Goal: Communication & Community: Answer question/provide support

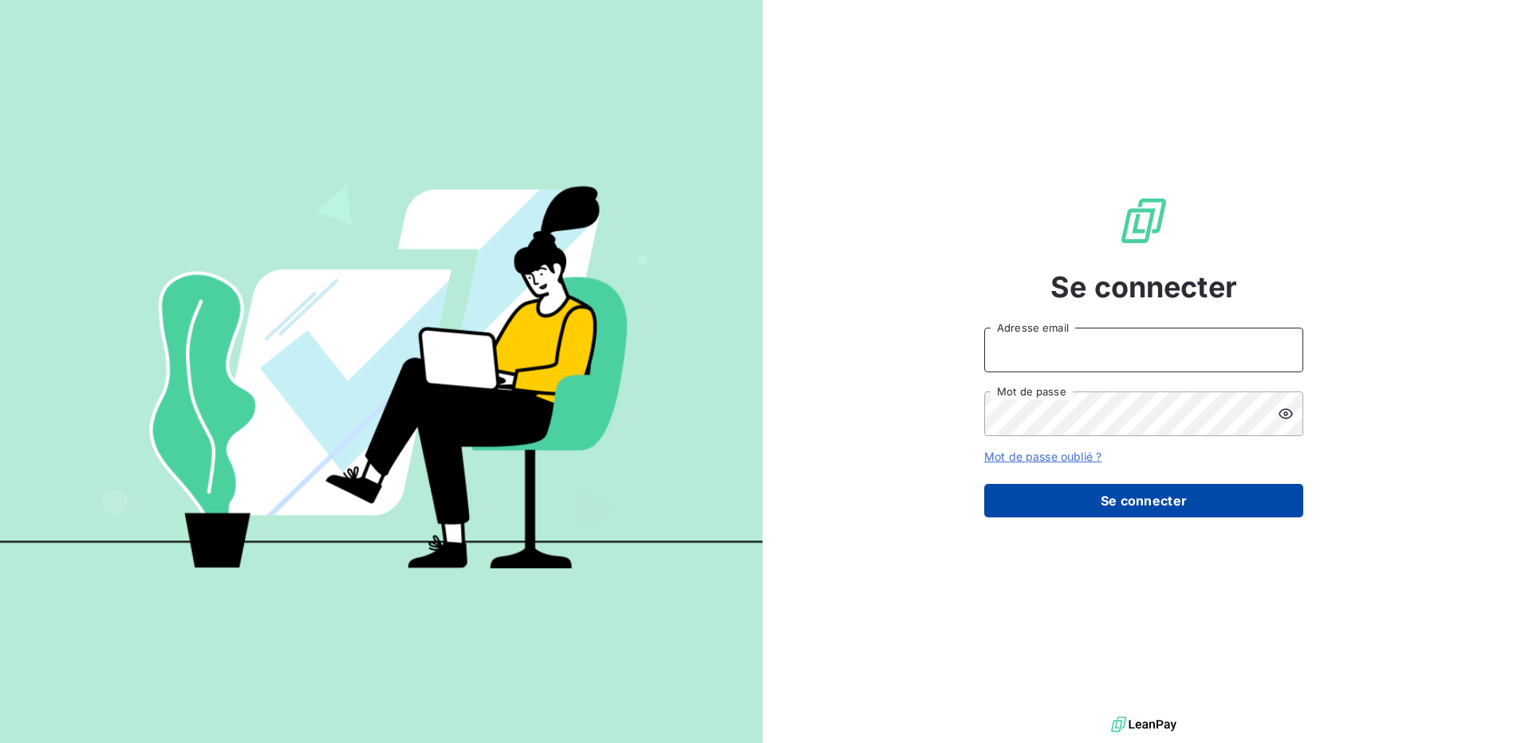
type input "[EMAIL_ADDRESS][DOMAIN_NAME]"
click at [1153, 487] on button "Se connecter" at bounding box center [1143, 501] width 319 height 34
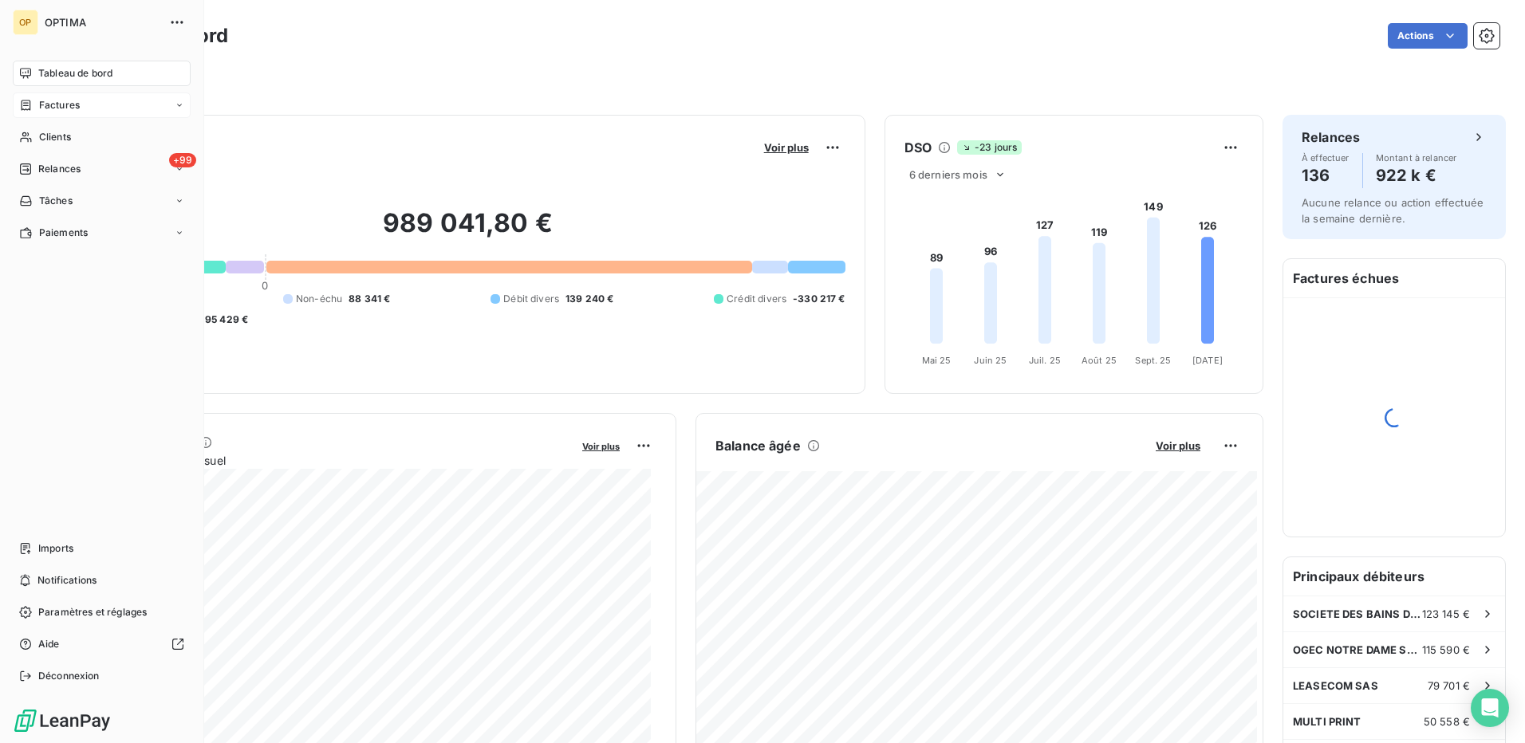
click at [41, 104] on span "Factures" at bounding box center [59, 105] width 41 height 14
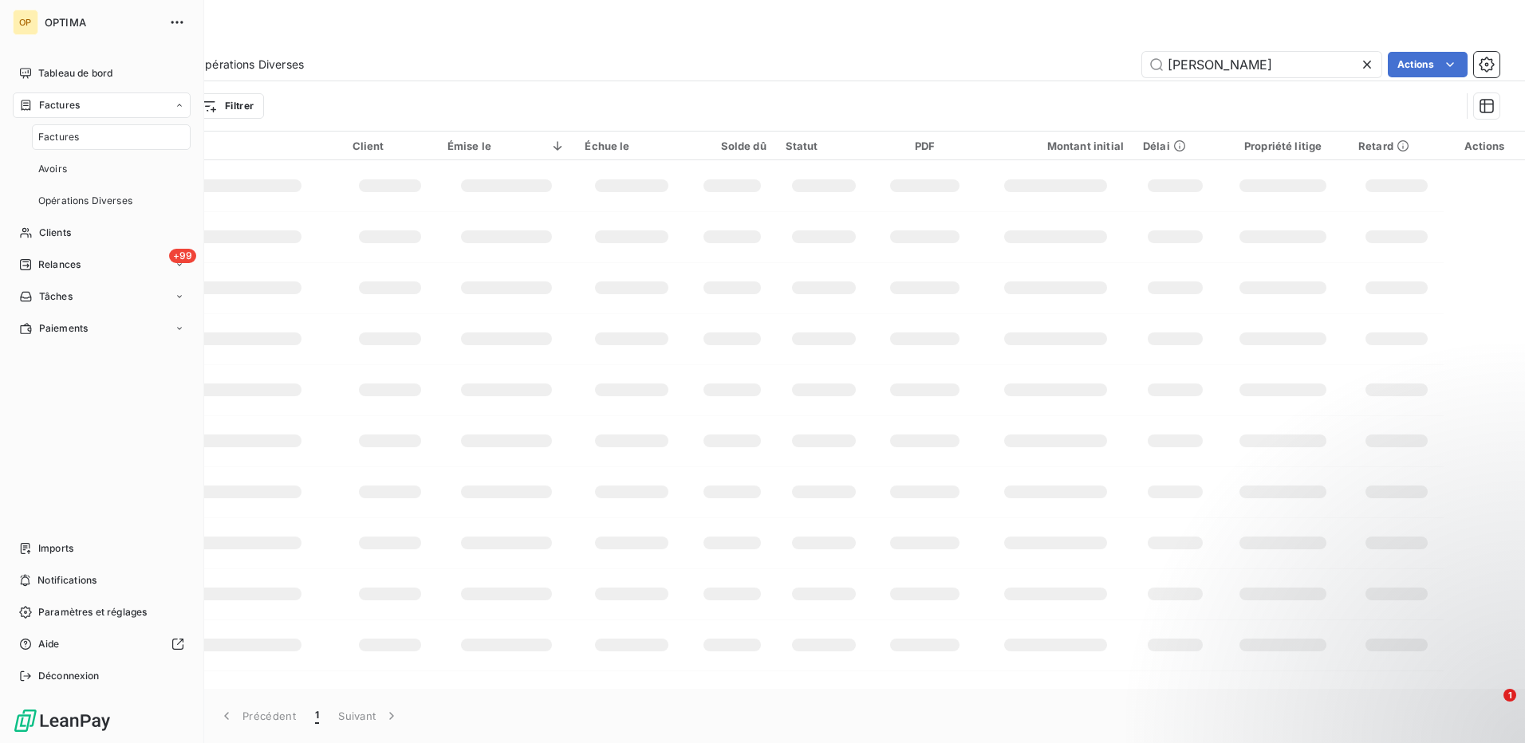
click at [41, 116] on div "Factures" at bounding box center [102, 106] width 178 height 26
click at [50, 142] on span "Factures" at bounding box center [58, 137] width 41 height 14
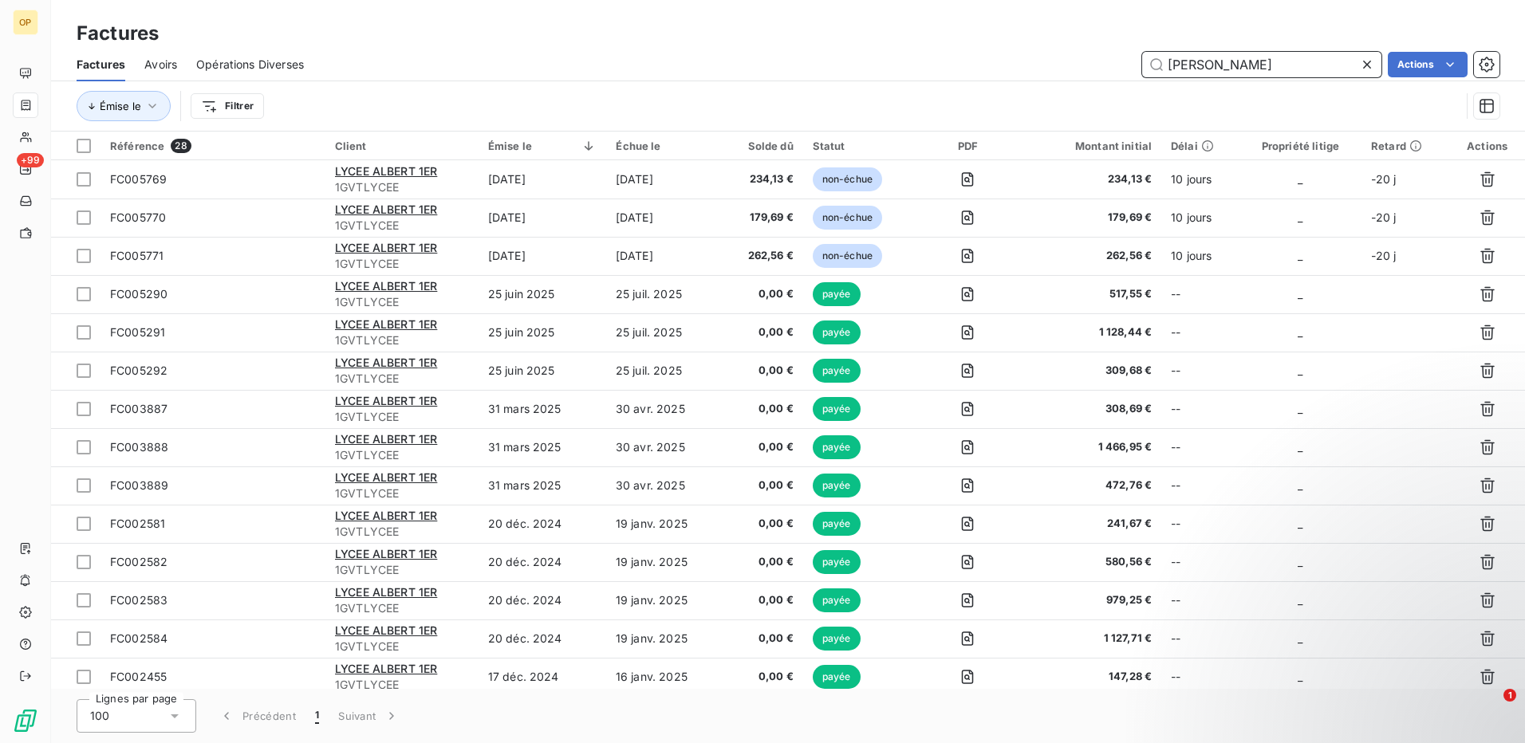
drag, startPoint x: 1279, startPoint y: 65, endPoint x: 947, endPoint y: 62, distance: 331.8
click at [947, 62] on div "lycee [PERSON_NAME] Actions" at bounding box center [911, 65] width 1177 height 26
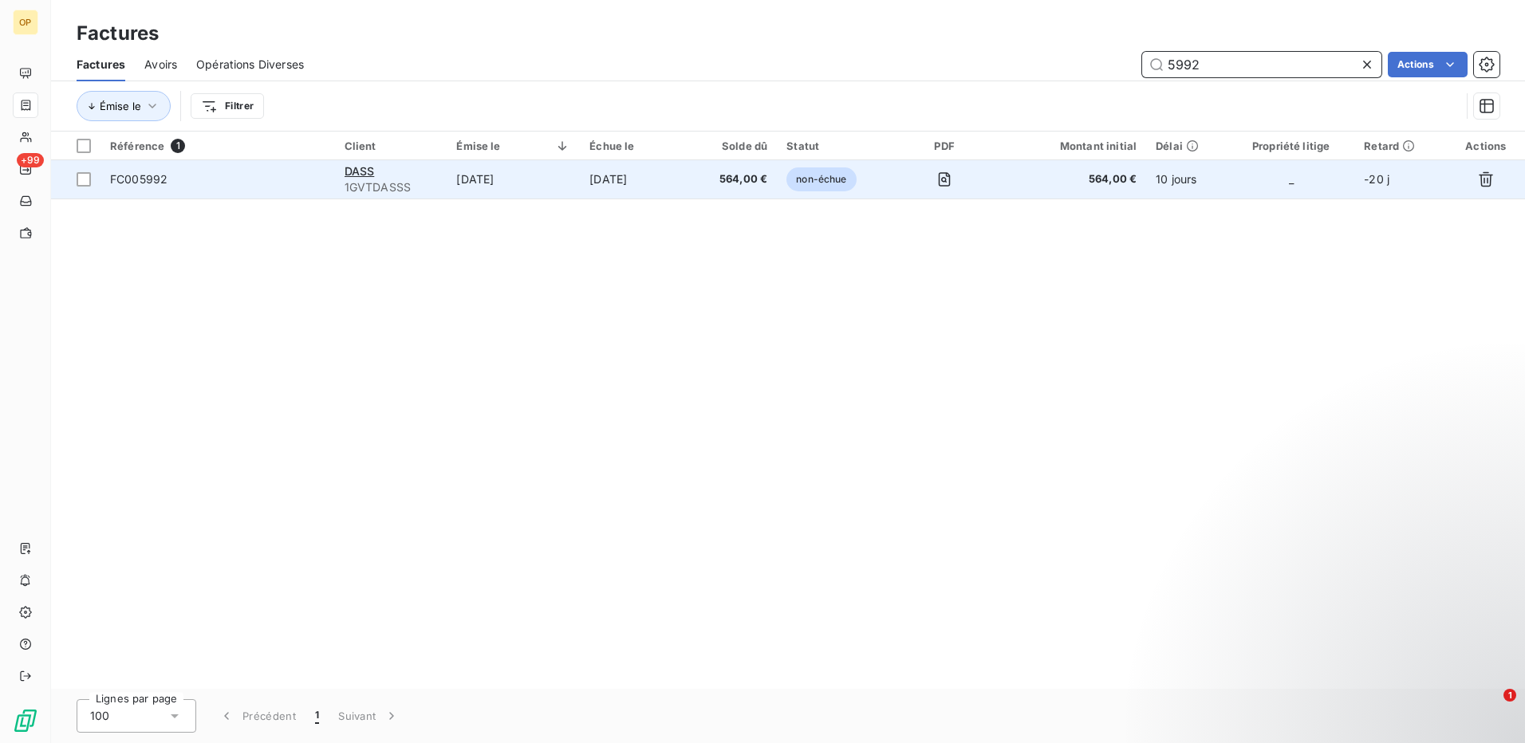
type input "5992"
click at [575, 183] on td "[DATE]" at bounding box center [513, 179] width 133 height 38
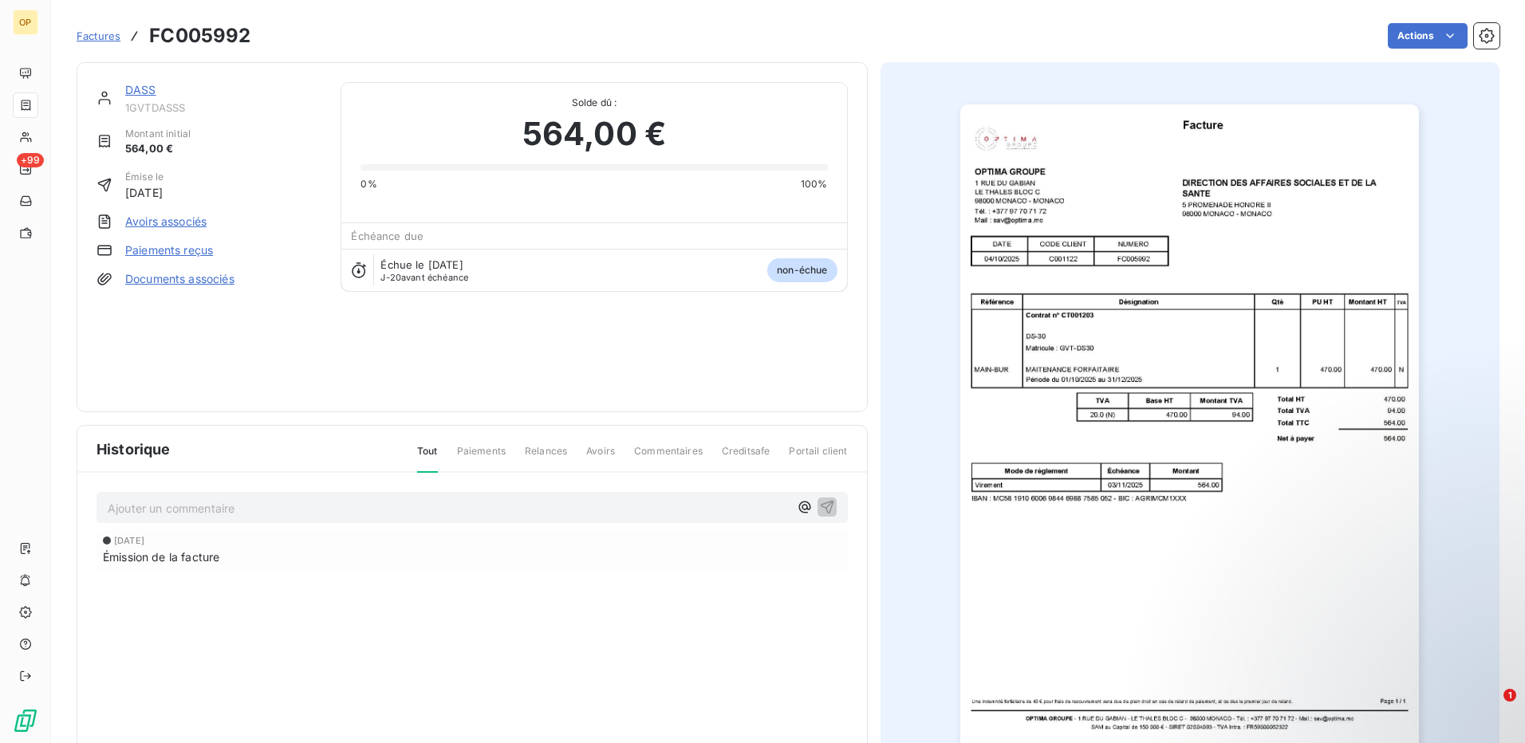
click at [132, 85] on link "DASS" at bounding box center [140, 90] width 31 height 14
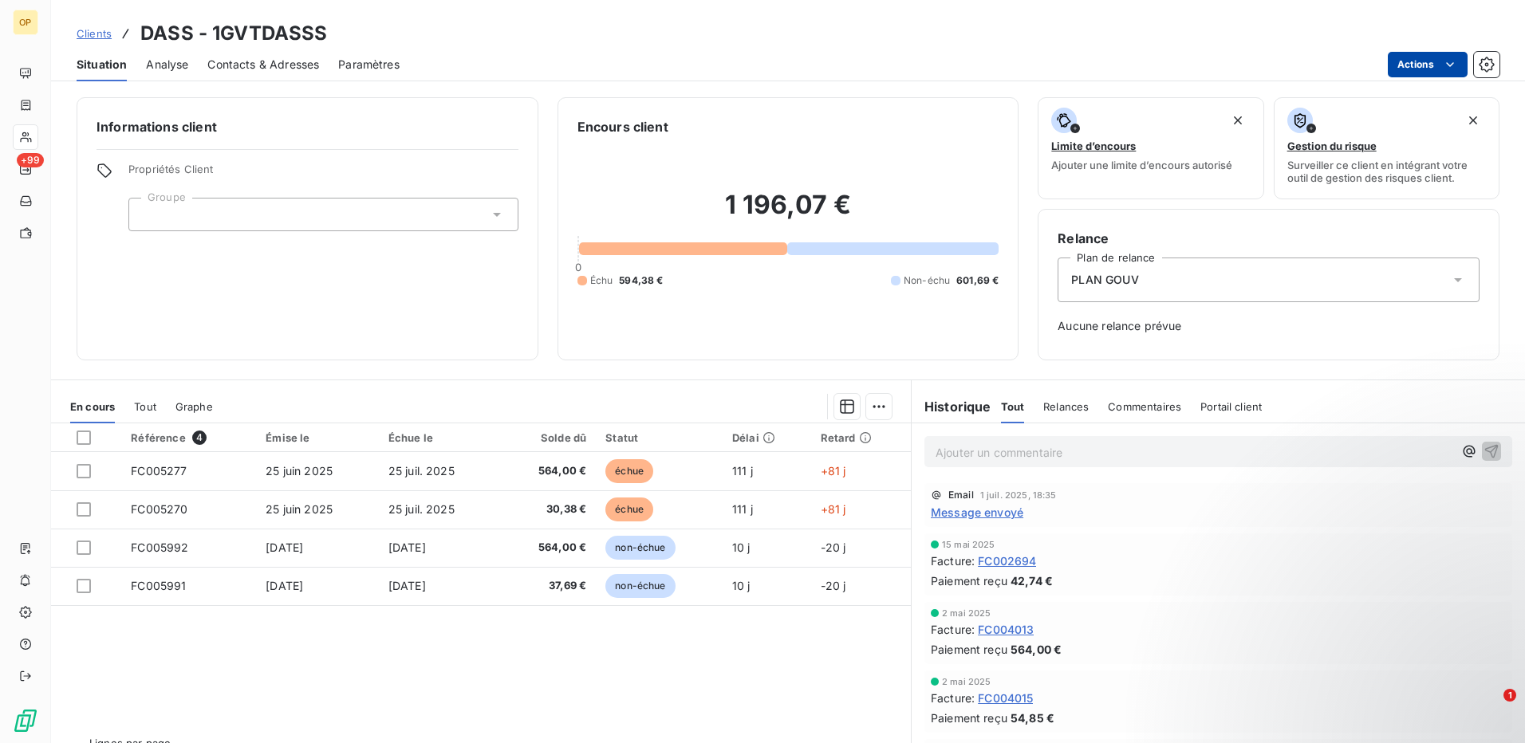
click at [1415, 68] on html "OP +99 Clients DASS - 1GVTDASSS Situation Analyse Contacts & Adresses Paramètre…" at bounding box center [762, 371] width 1525 height 743
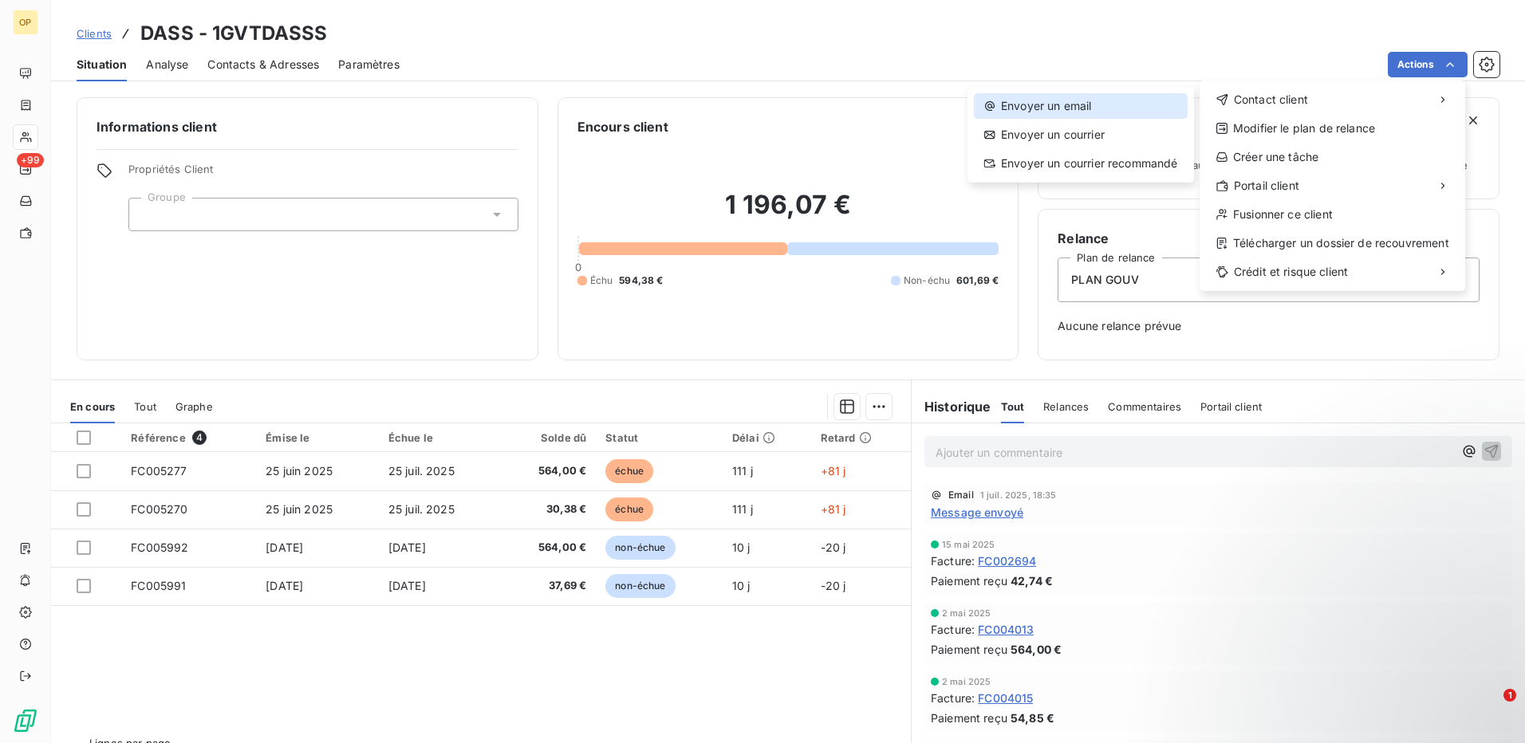
click at [1102, 99] on div "Envoyer un email" at bounding box center [1081, 106] width 214 height 26
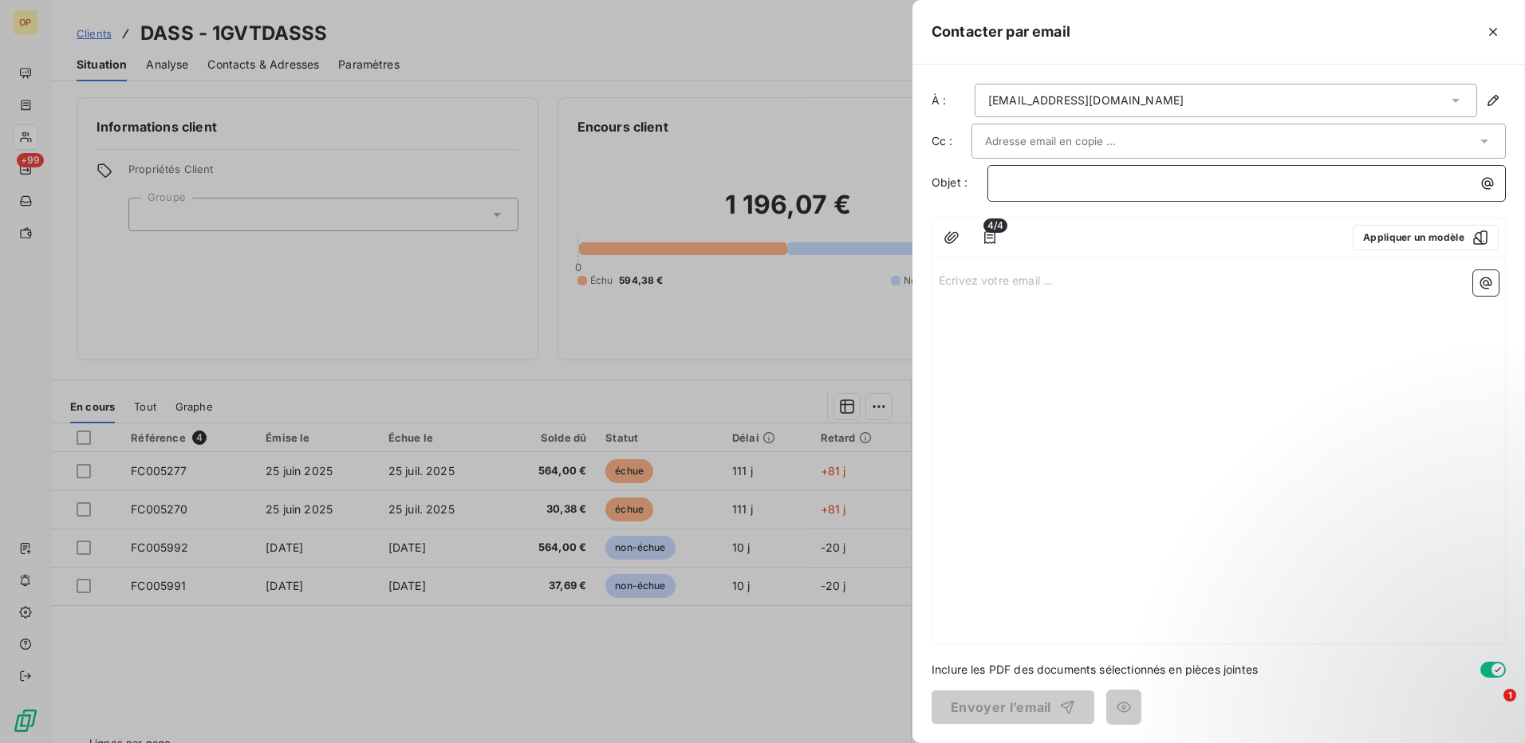
click at [1114, 190] on p "﻿" at bounding box center [1250, 183] width 499 height 18
drag, startPoint x: 928, startPoint y: 280, endPoint x: 1022, endPoint y: 290, distance: 93.8
click at [933, 280] on div "À : [EMAIL_ADDRESS][DOMAIN_NAME] Cc : Objet : ﻿ 4/4 Appliquer un modèle Écrivez…" at bounding box center [1218, 404] width 613 height 679
click at [1013, 278] on p "Écrivez votre email ... ﻿" at bounding box center [1219, 279] width 560 height 18
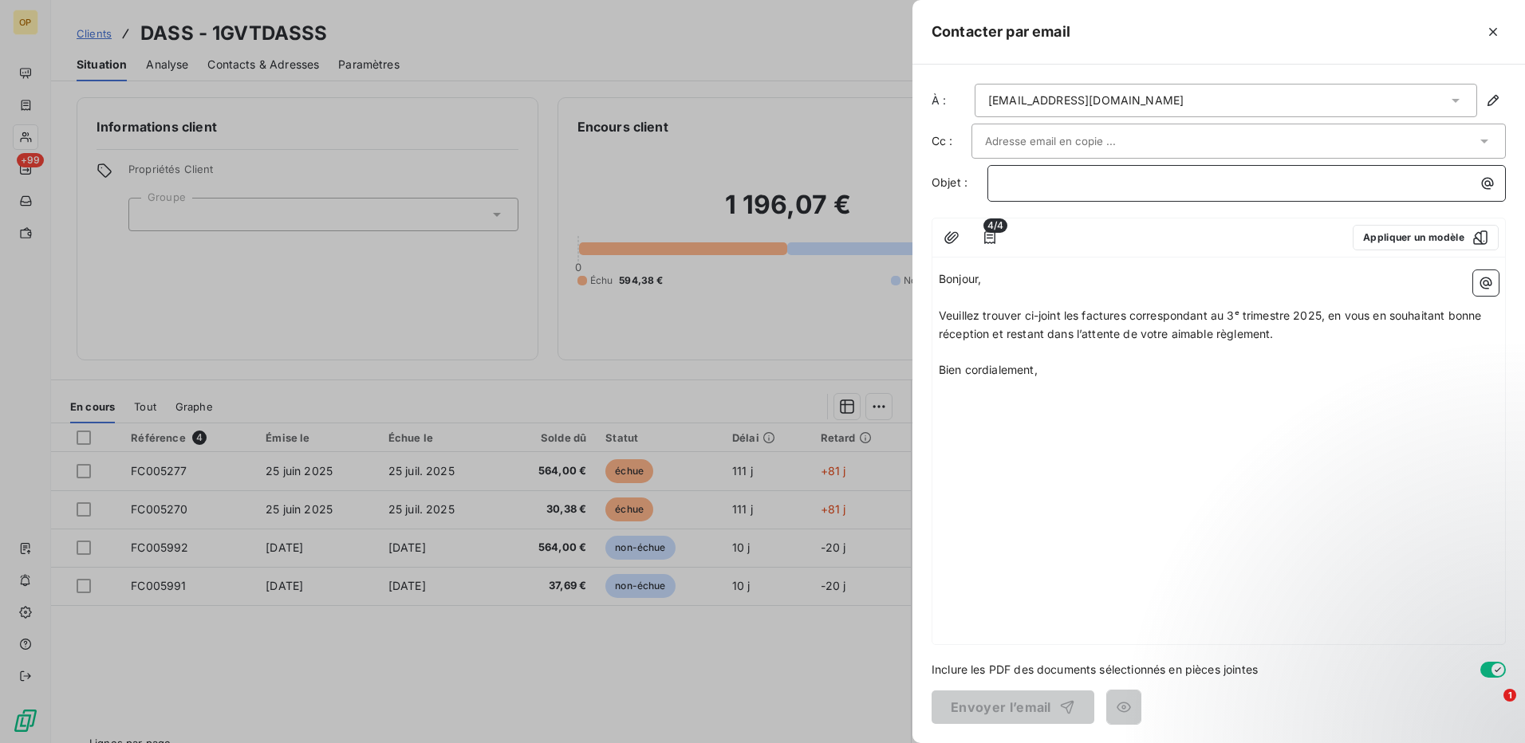
click at [1050, 186] on p "﻿" at bounding box center [1250, 183] width 499 height 18
click at [1032, 704] on button "Envoyer l’email" at bounding box center [1013, 708] width 163 height 34
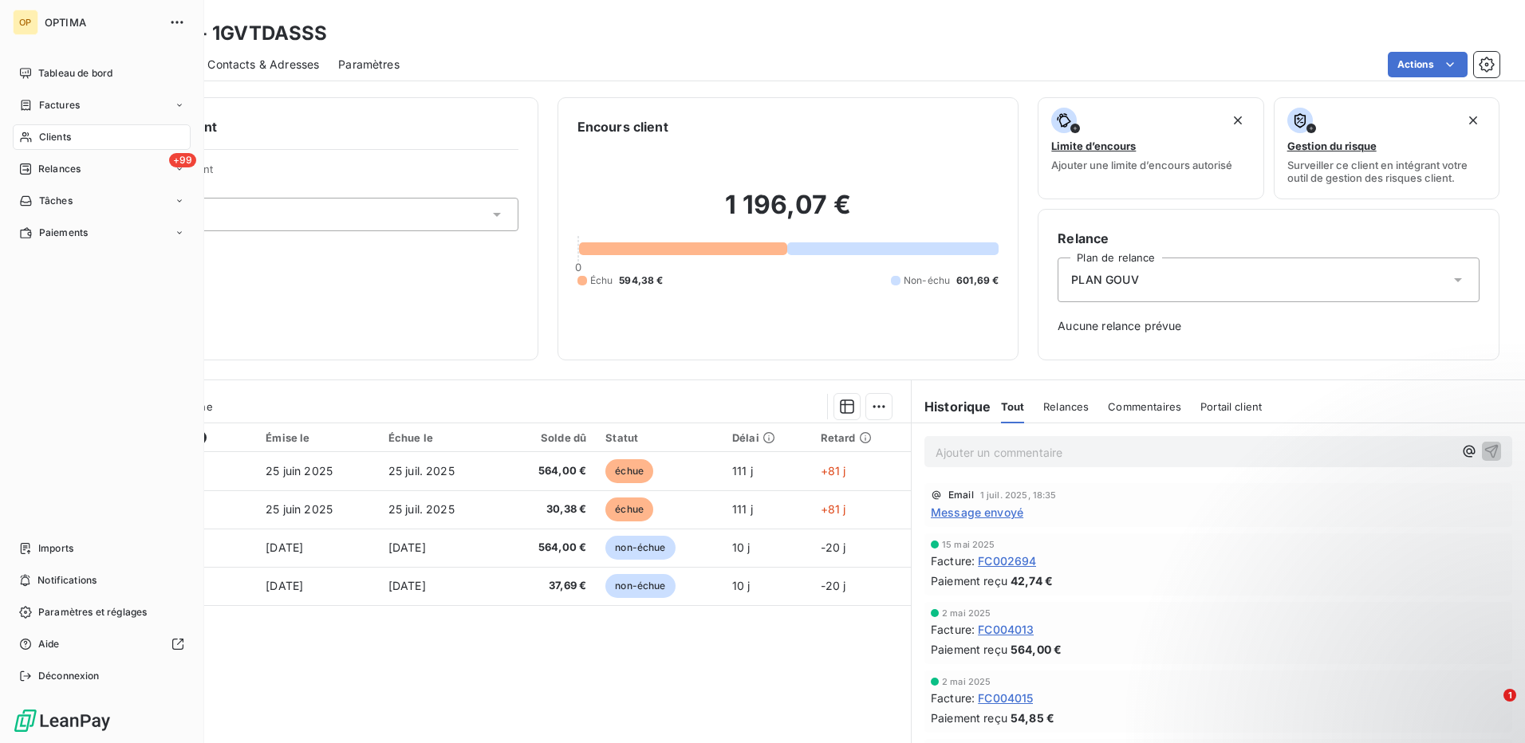
click at [43, 140] on span "Clients" at bounding box center [55, 137] width 32 height 14
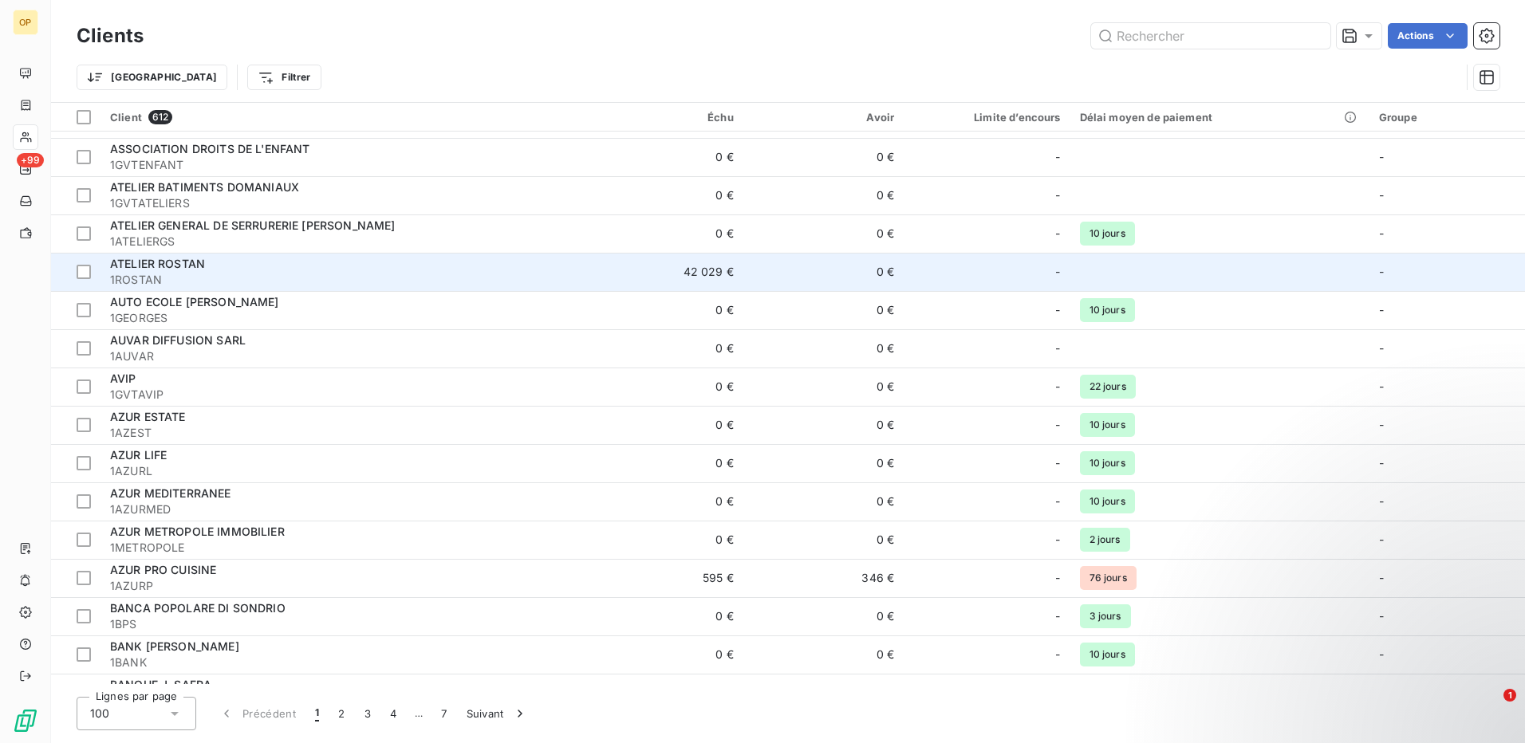
scroll to position [1914, 0]
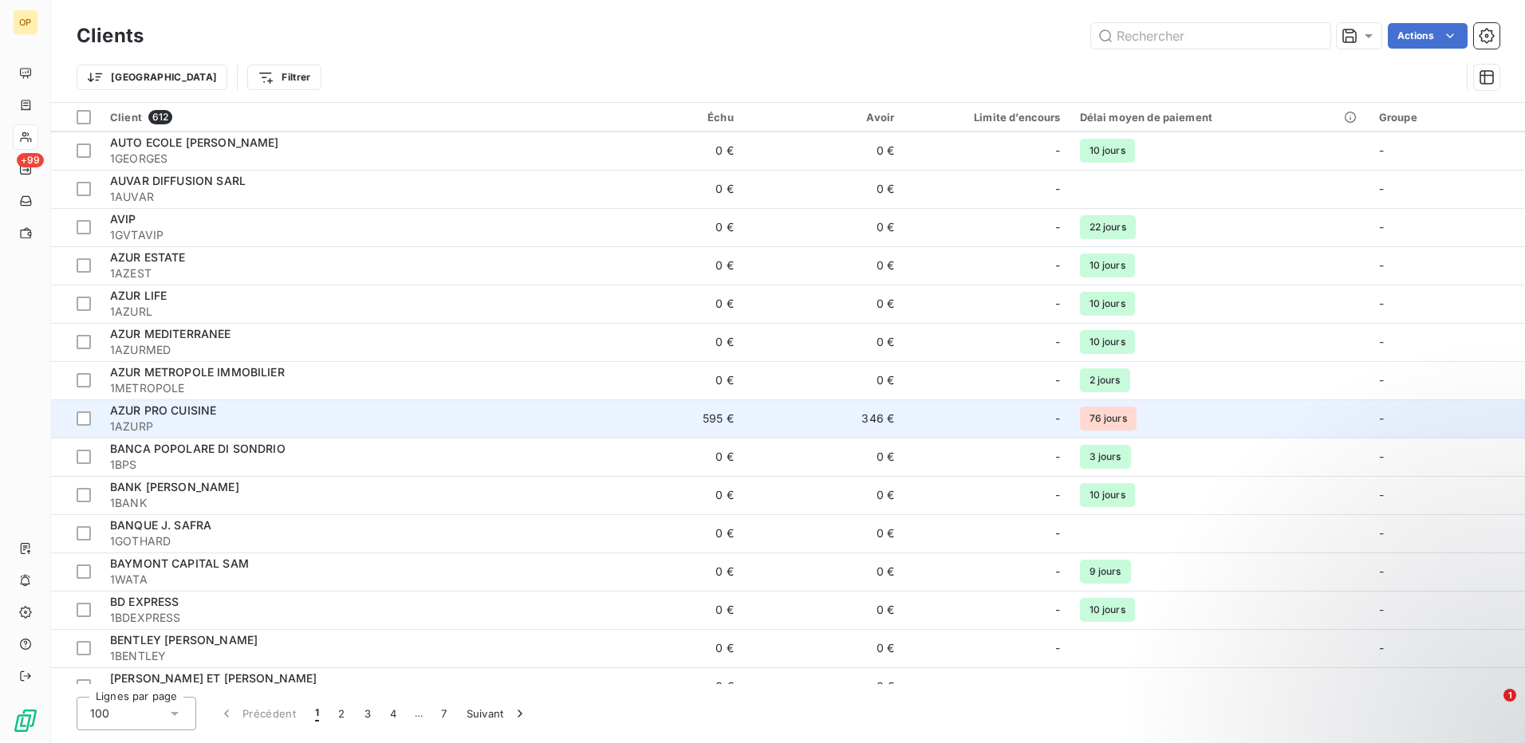
click at [796, 410] on td "346 €" at bounding box center [823, 419] width 160 height 38
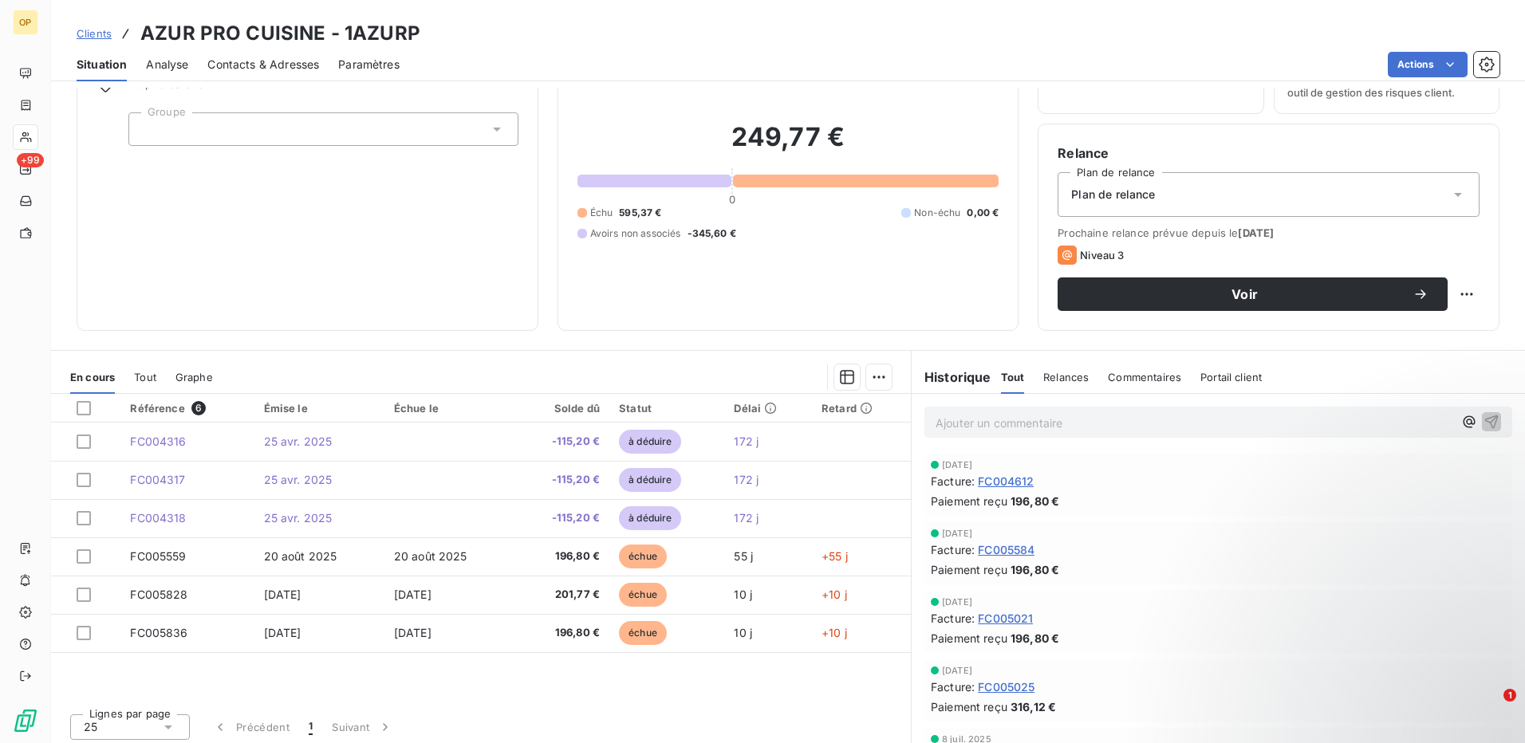
scroll to position [91, 0]
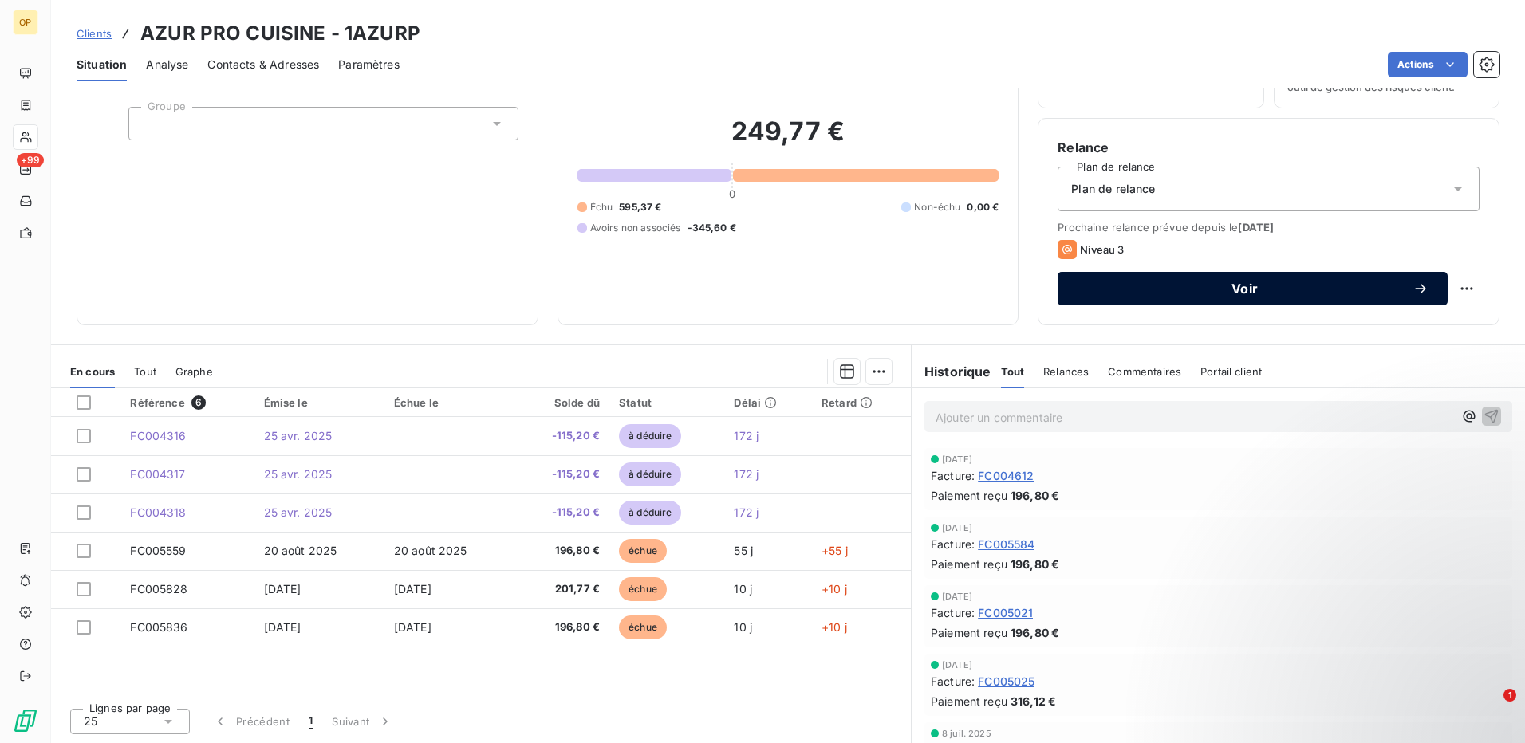
click at [1328, 288] on span "Voir" at bounding box center [1245, 288] width 336 height 13
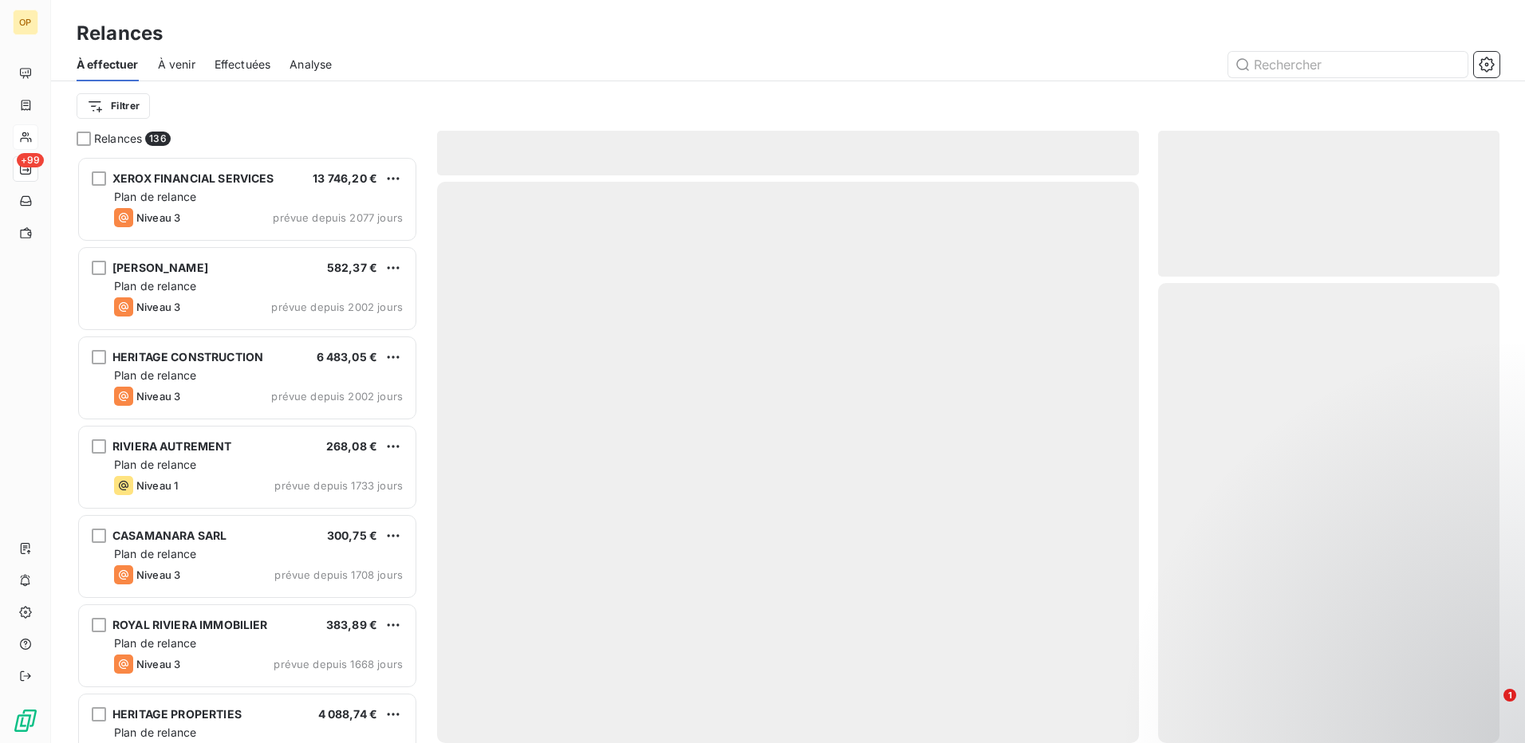
scroll to position [575, 329]
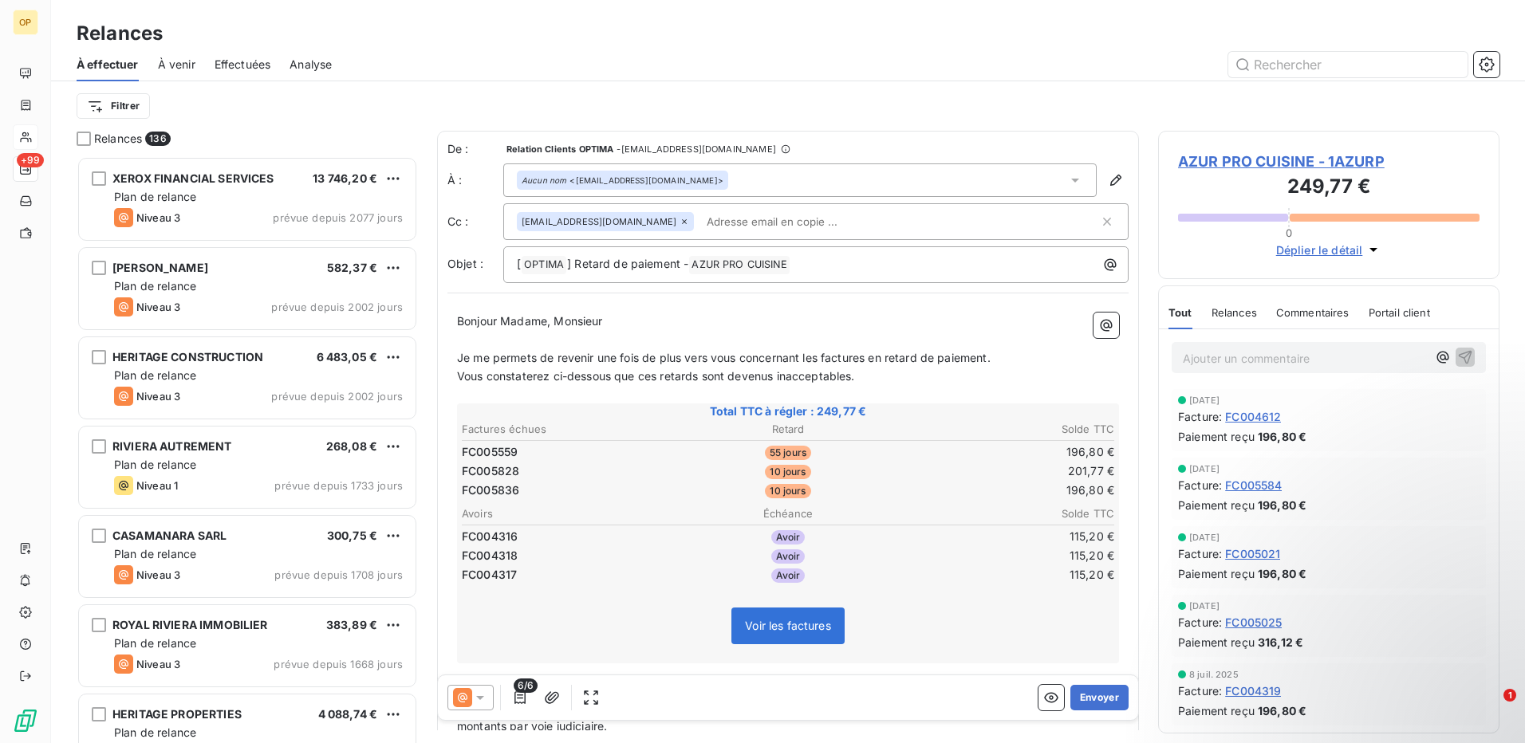
click at [472, 702] on icon at bounding box center [480, 698] width 16 height 16
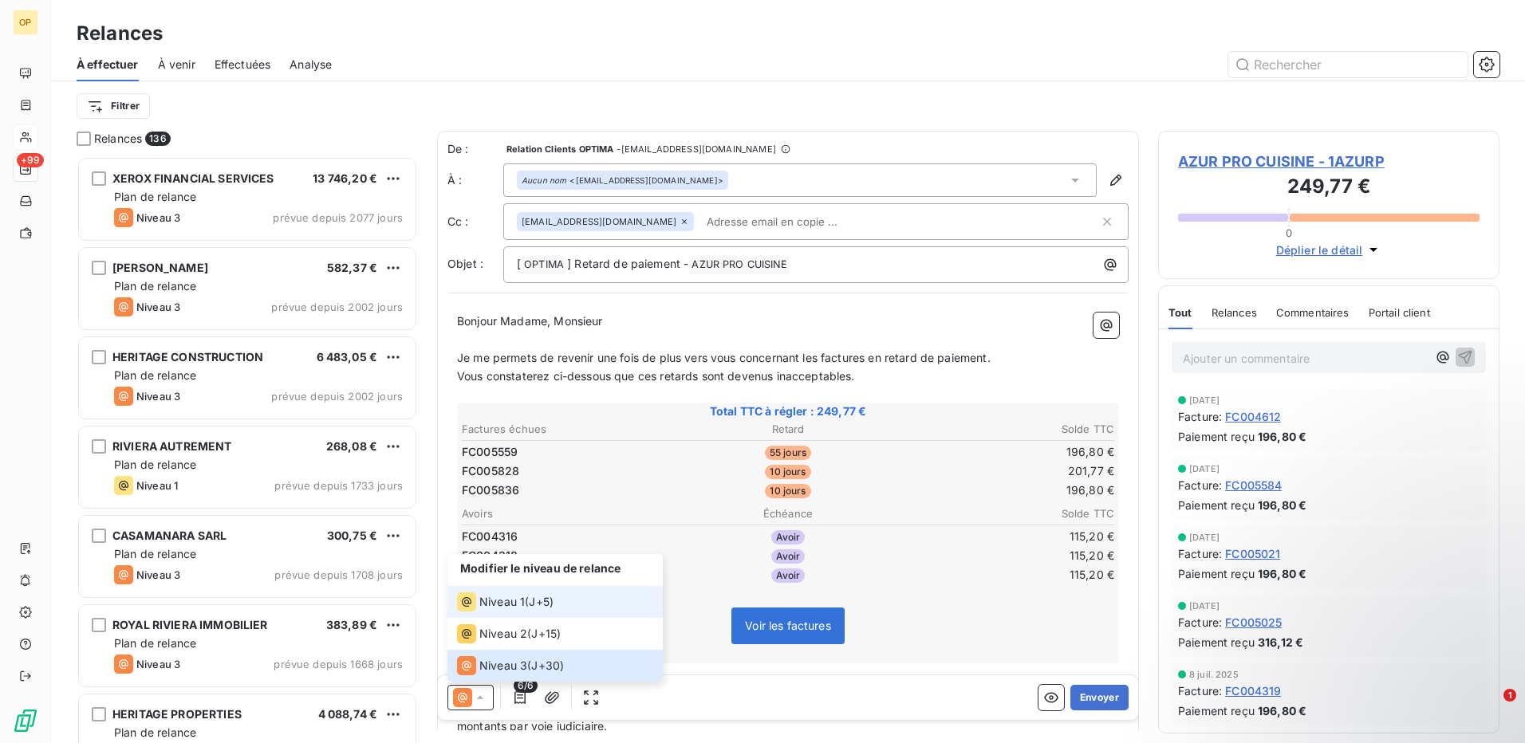
click at [479, 606] on div "Niveau 1" at bounding box center [491, 602] width 68 height 19
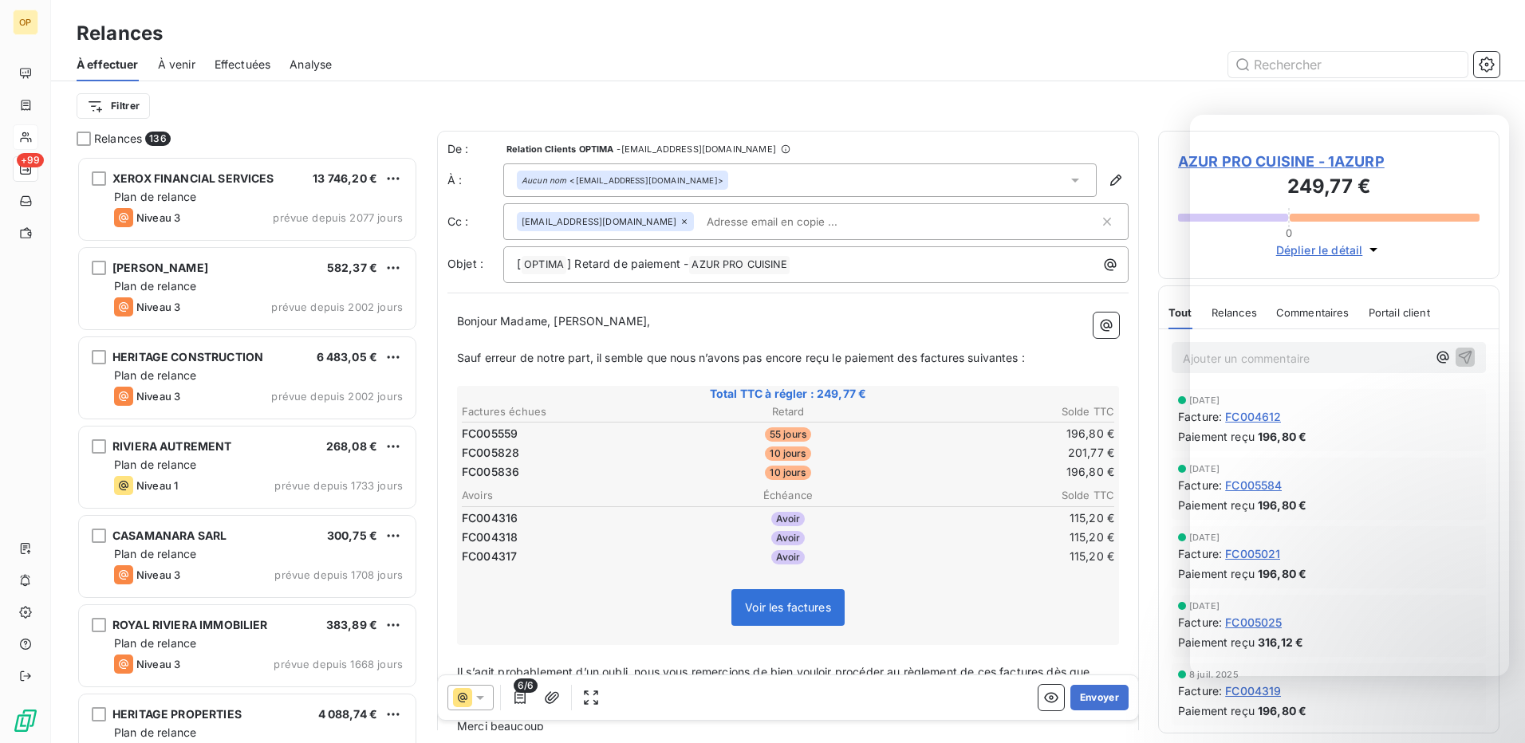
click at [1007, 53] on div at bounding box center [925, 65] width 1149 height 26
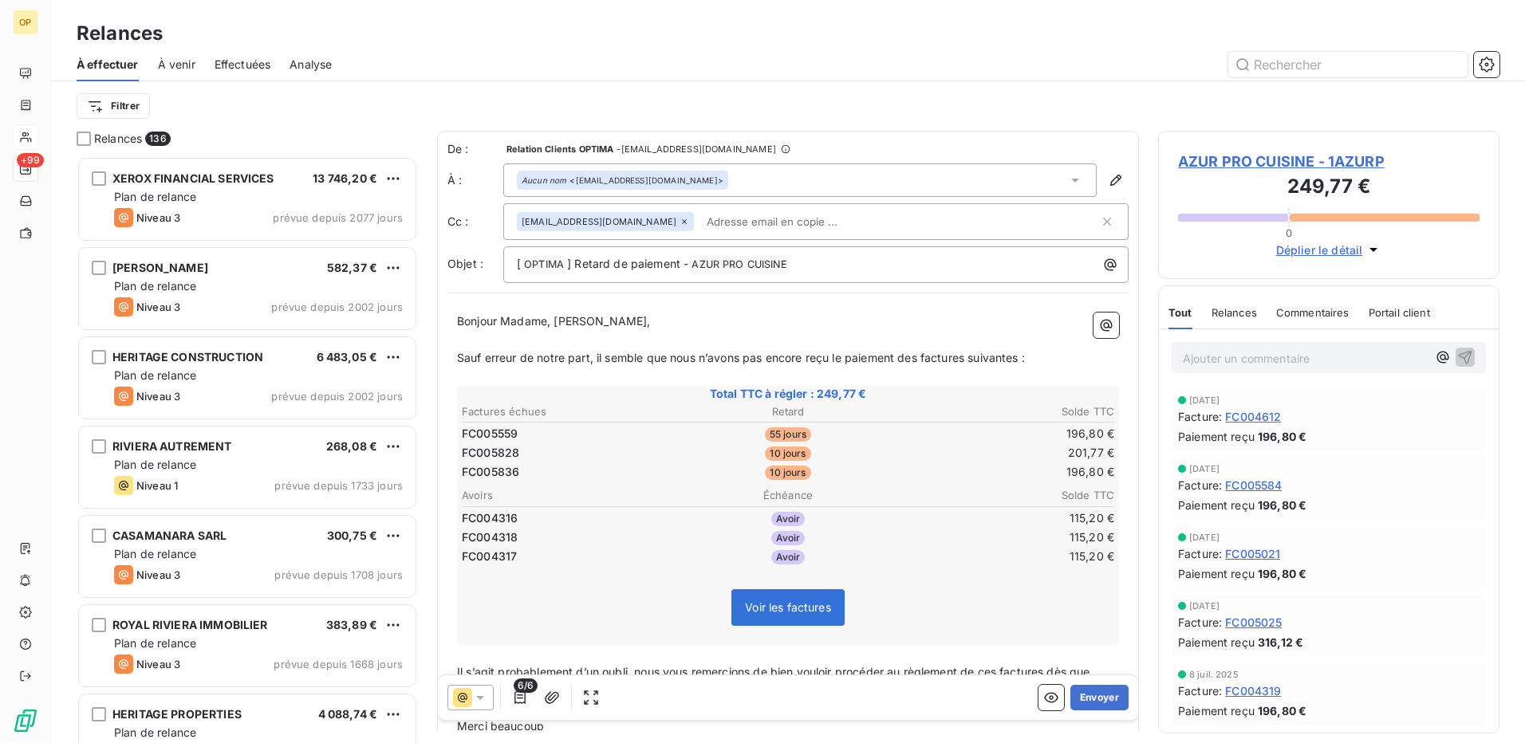
click at [1084, 46] on div "Relances" at bounding box center [788, 33] width 1474 height 29
